Goal: Transaction & Acquisition: Purchase product/service

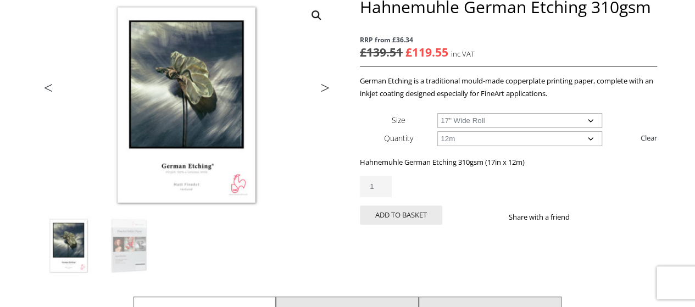
click at [456, 119] on select "Choose an option 17" Wide Roll 24" Wide Roll 36" Wide Roll 44" Wide Roll" at bounding box center [519, 120] width 165 height 15
click at [437, 113] on select "Choose an option 17" Wide Roll 24" Wide Roll 36" Wide Roll 44" Wide Roll" at bounding box center [519, 120] width 165 height 15
select select "24-wide-roll"
click at [470, 135] on select "Choose an option 12m" at bounding box center [519, 138] width 165 height 15
click at [413, 131] on th "Quantity" at bounding box center [398, 138] width 77 height 18
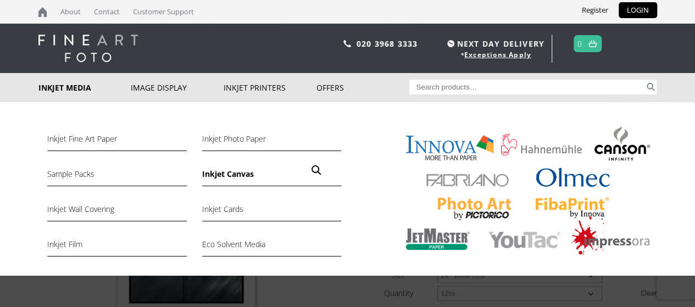
click at [236, 169] on link "Inkjet Canvas" at bounding box center [271, 177] width 139 height 19
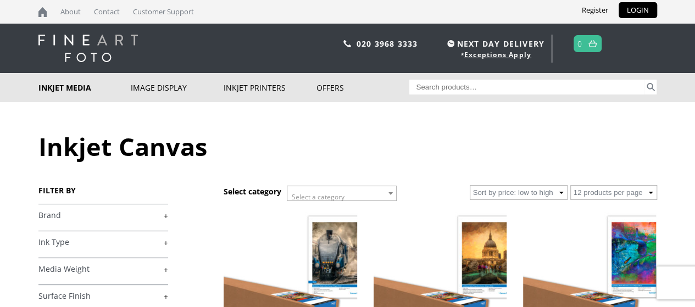
click at [81, 210] on link "+" at bounding box center [103, 215] width 130 height 10
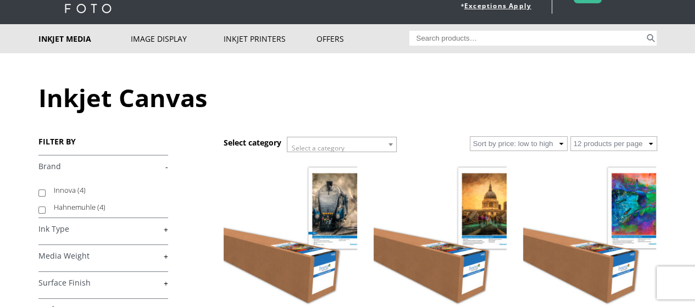
scroll to position [56, 0]
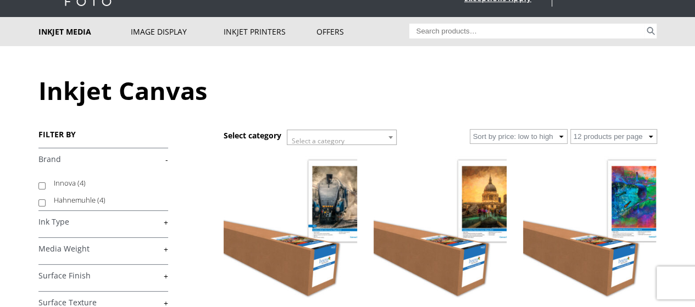
click at [59, 203] on label "Hahnemuhle (4)" at bounding box center [106, 200] width 104 height 17
click at [46, 203] on input "Hahnemuhle (4)" at bounding box center [41, 202] width 7 height 7
checkbox input "true"
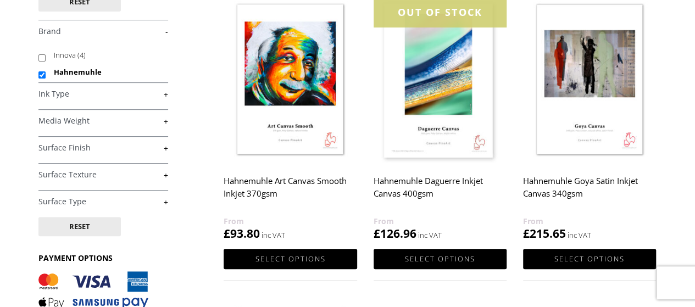
scroll to position [172, 0]
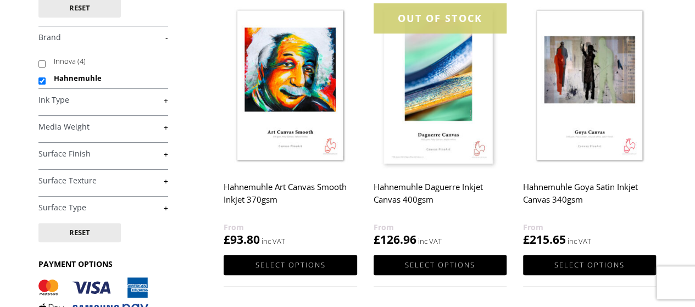
click at [446, 105] on img at bounding box center [440, 86] width 133 height 166
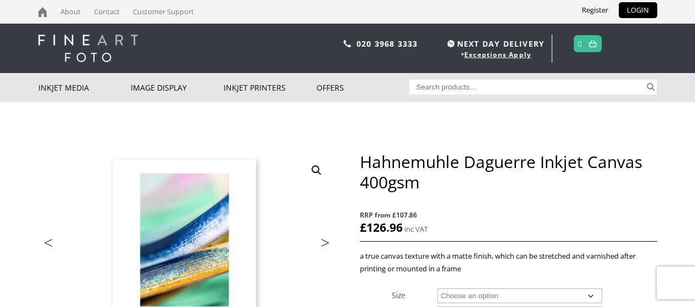
scroll to position [70, 0]
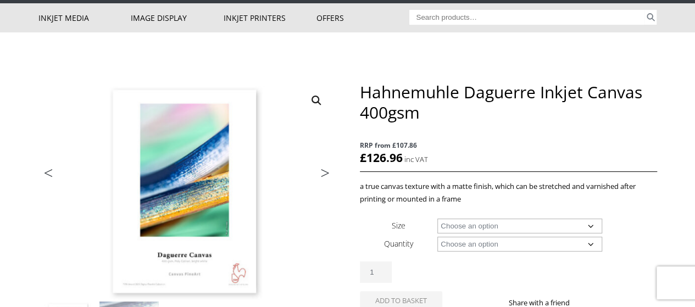
click at [455, 230] on select "Choose an option 17" Wide Roll 24" Wide Roll 36" Wide Roll 44" Wide Roll 60" Wi…" at bounding box center [519, 226] width 165 height 15
click at [437, 219] on select "Choose an option 17" Wide Roll 24" Wide Roll 36" Wide Roll 44" Wide Roll 60" Wi…" at bounding box center [519, 226] width 165 height 15
select select "24-wide-roll"
click at [463, 245] on select "Choose an option 12m" at bounding box center [519, 244] width 165 height 15
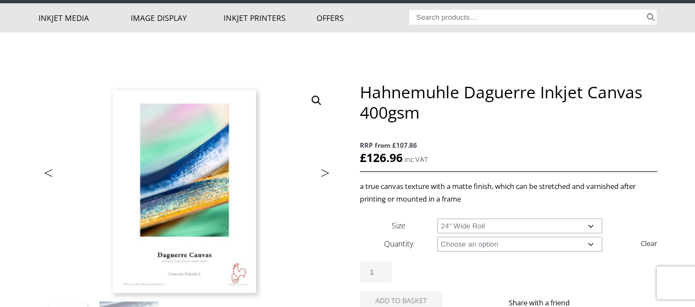
select select "12m"
click at [437, 237] on select "Choose an option 12m" at bounding box center [519, 244] width 165 height 15
select select "24-wide-roll"
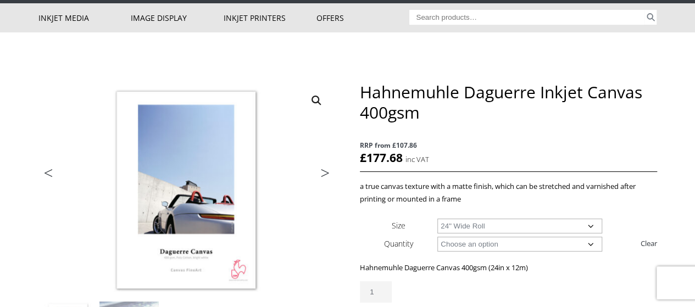
click at [486, 157] on p "RRP from £107.86 £ 177.68 inc VAT" at bounding box center [508, 152] width 297 height 38
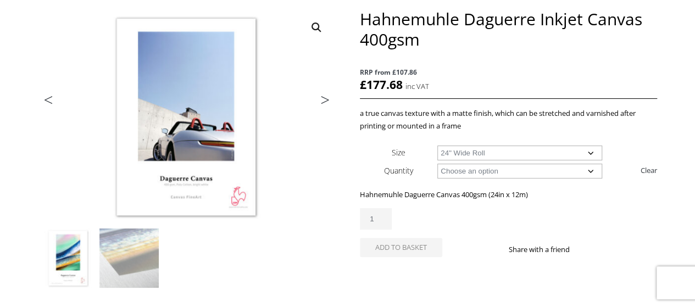
scroll to position [142, 0]
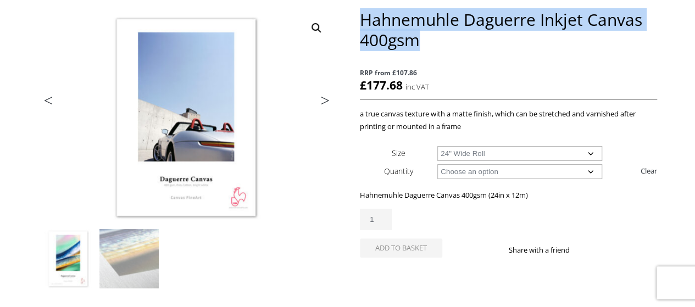
drag, startPoint x: 427, startPoint y: 35, endPoint x: 364, endPoint y: 23, distance: 64.8
click at [364, 23] on h1 "Hahnemuhle Daguerre Inkjet Canvas 400gsm" at bounding box center [508, 29] width 297 height 41
copy h1 "Hahnemuhle Daguerre Inkjet Canvas 400gsm"
